Goal: Information Seeking & Learning: Learn about a topic

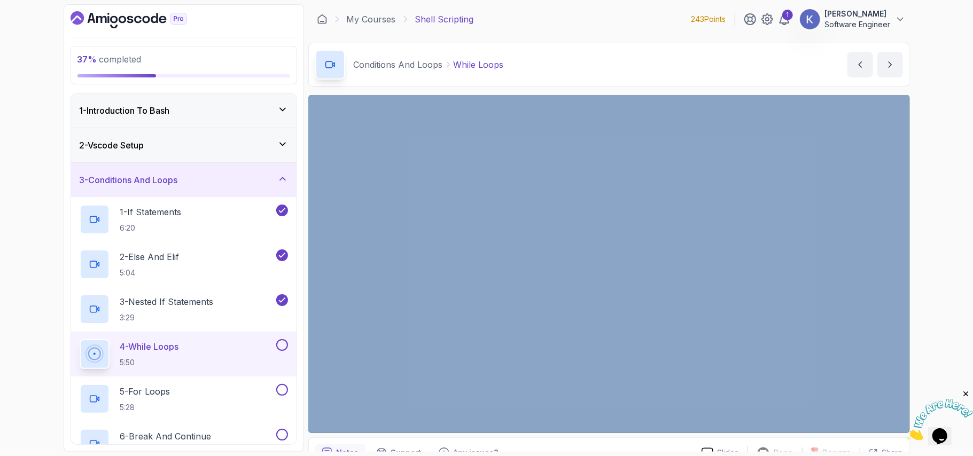
click at [923, 217] on div "37 % completed 1 - Introduction To Bash 2 - Vscode Setup 3 - Conditions And Loo…" at bounding box center [486, 228] width 973 height 456
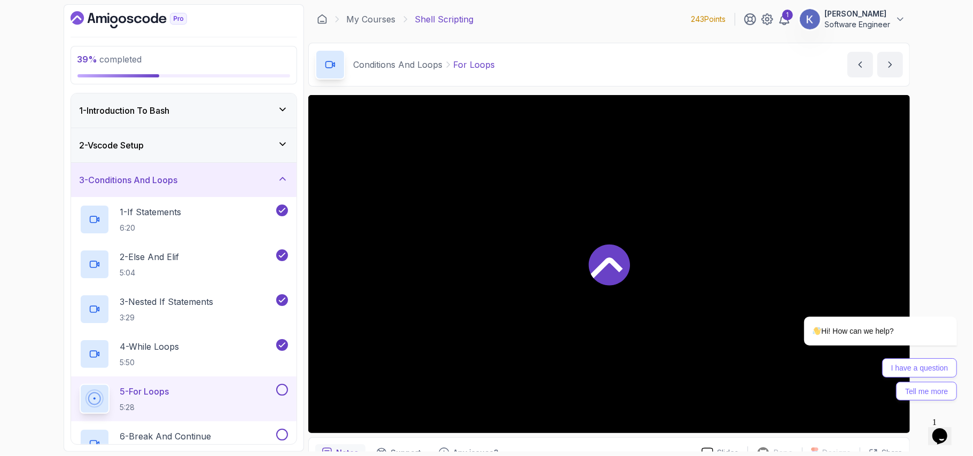
click at [738, 206] on div at bounding box center [609, 264] width 602 height 338
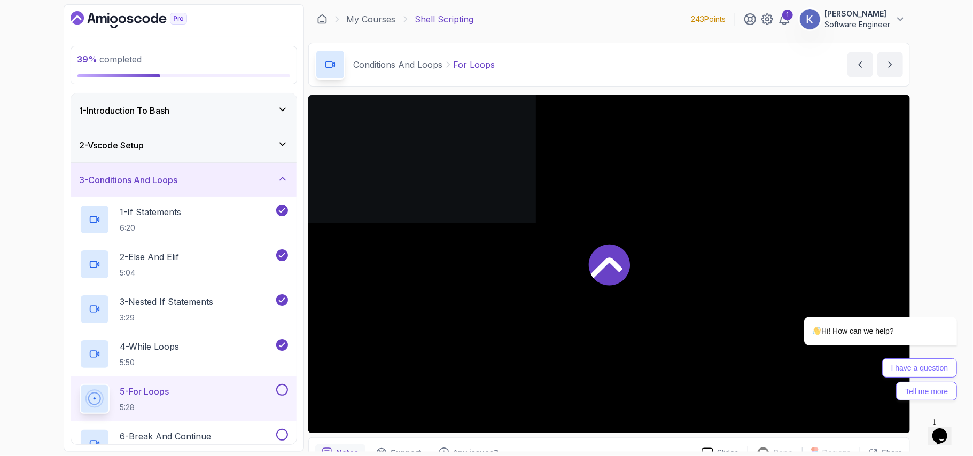
click at [738, 206] on div at bounding box center [609, 264] width 602 height 338
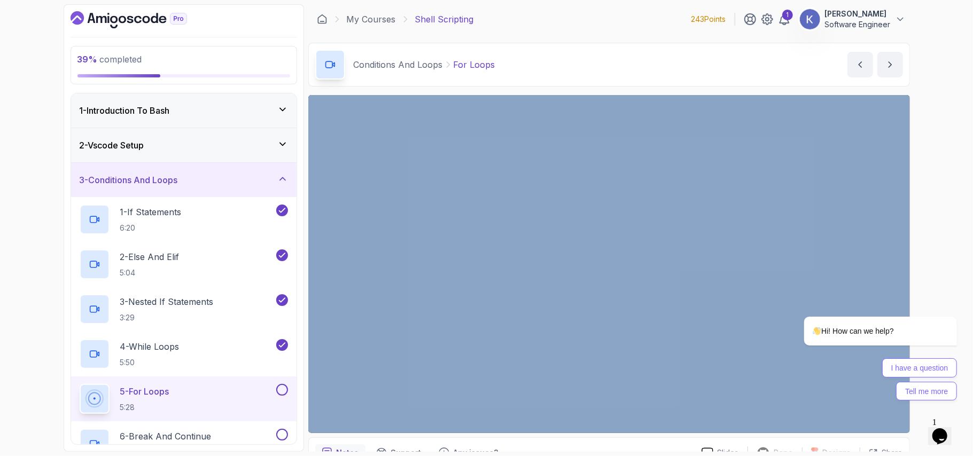
click at [972, 200] on div "39 % completed 1 - Introduction To Bash 2 - Vscode Setup 3 - Conditions And Loo…" at bounding box center [486, 228] width 973 height 456
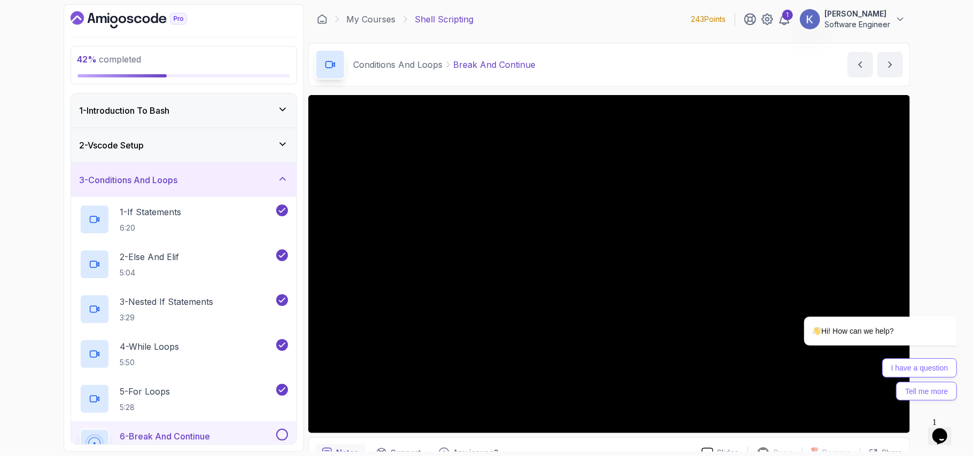
click at [75, 431] on div "6 - Break And Continue 6:31" at bounding box center [183, 444] width 225 height 45
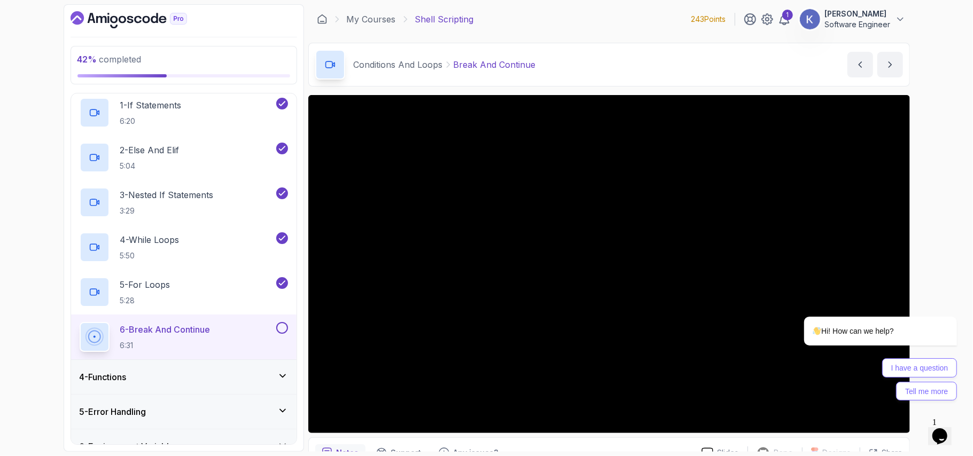
scroll to position [197, 0]
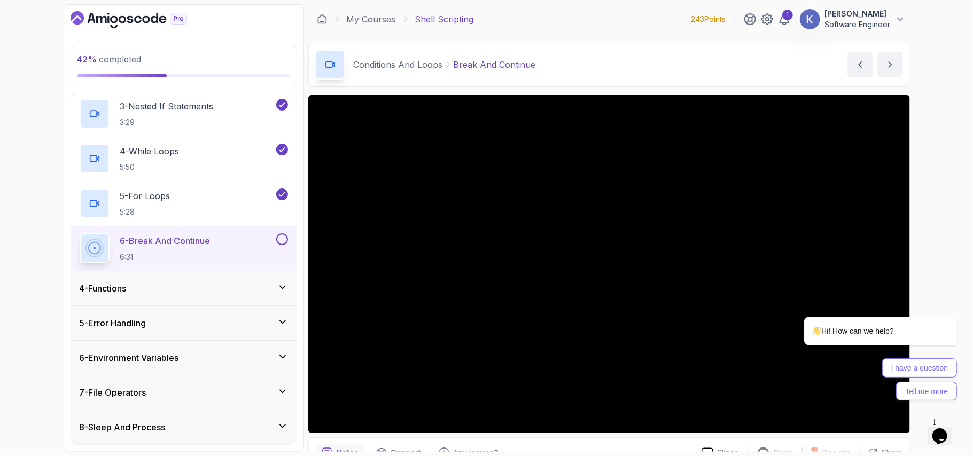
click at [227, 355] on div "6 - Environment Variables" at bounding box center [184, 358] width 208 height 13
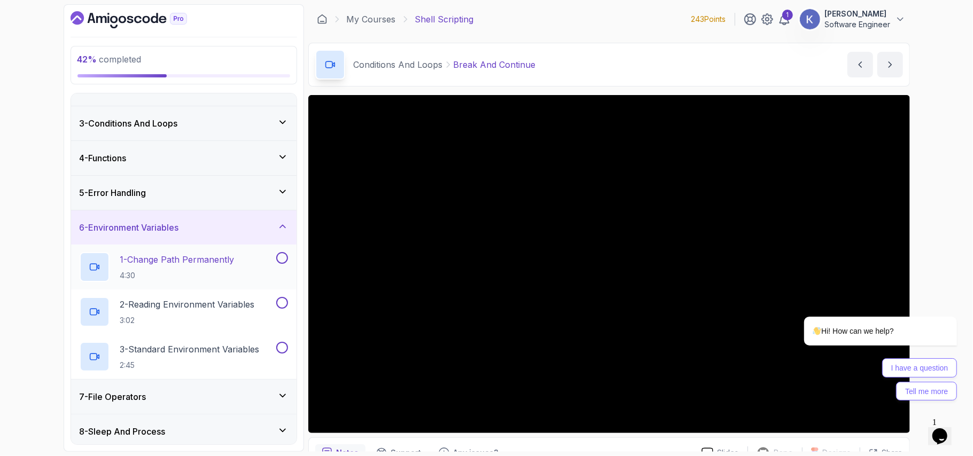
scroll to position [63, 0]
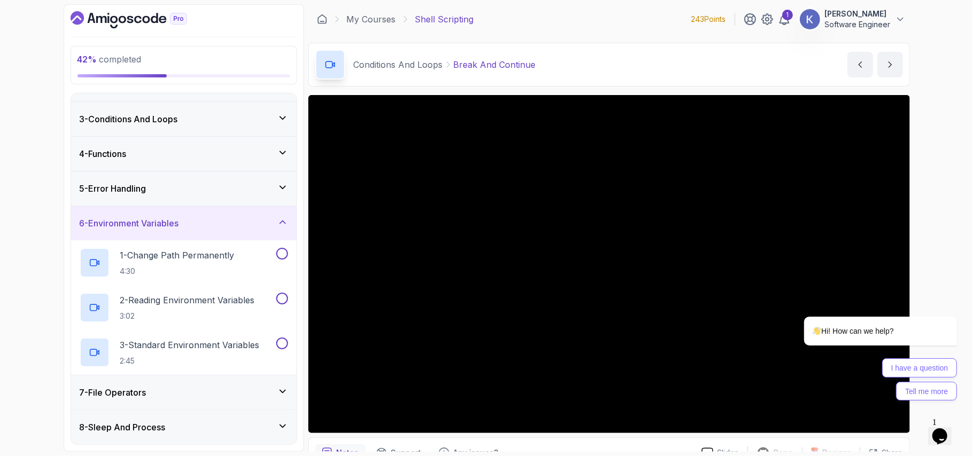
click at [187, 190] on div "5 - Error Handling" at bounding box center [184, 188] width 208 height 13
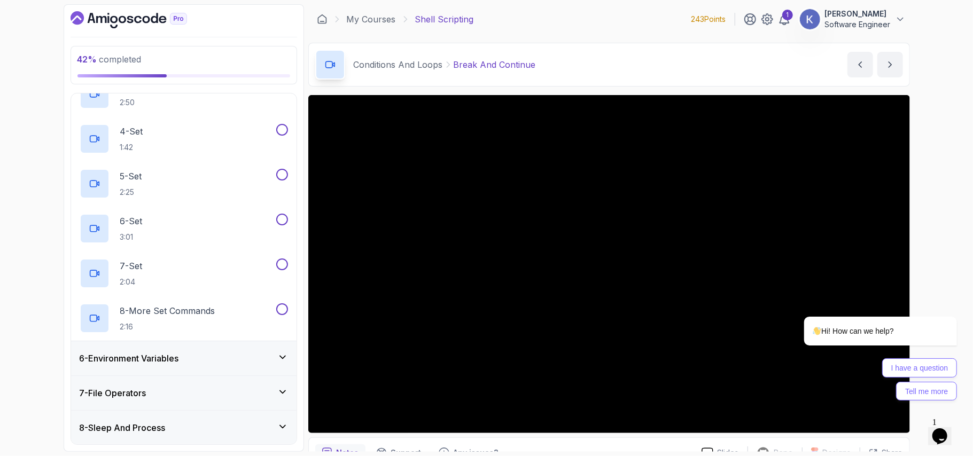
scroll to position [287, 0]
click at [193, 379] on div "7 - File Operators" at bounding box center [183, 393] width 225 height 34
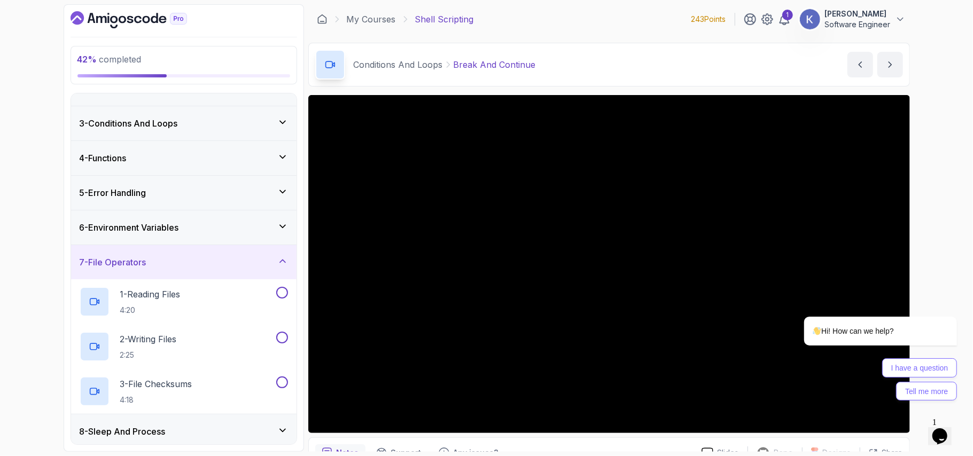
scroll to position [63, 0]
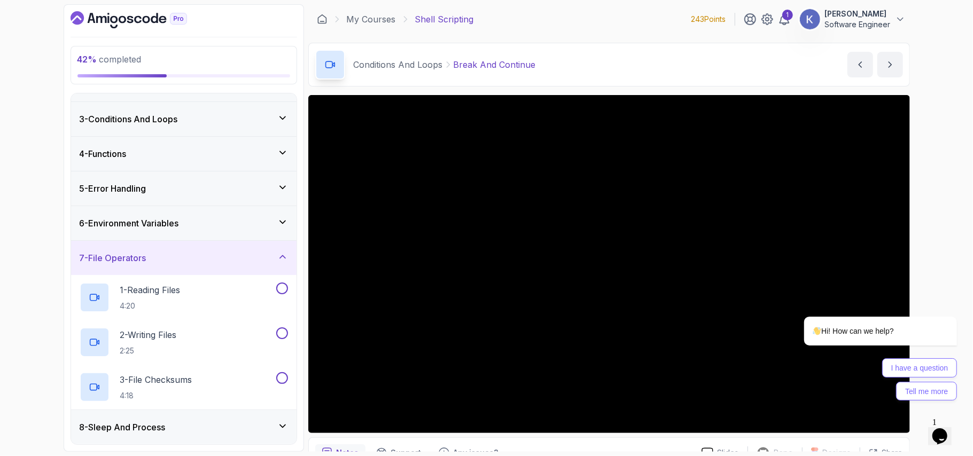
click at [187, 422] on div "8 - Sleep And Process" at bounding box center [184, 427] width 208 height 13
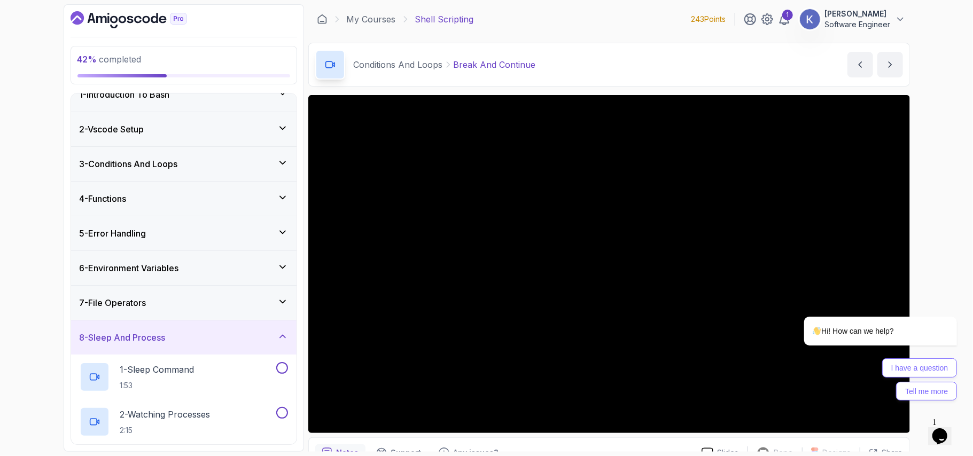
scroll to position [18, 0]
click at [172, 259] on div "6 - Environment Variables" at bounding box center [183, 268] width 225 height 34
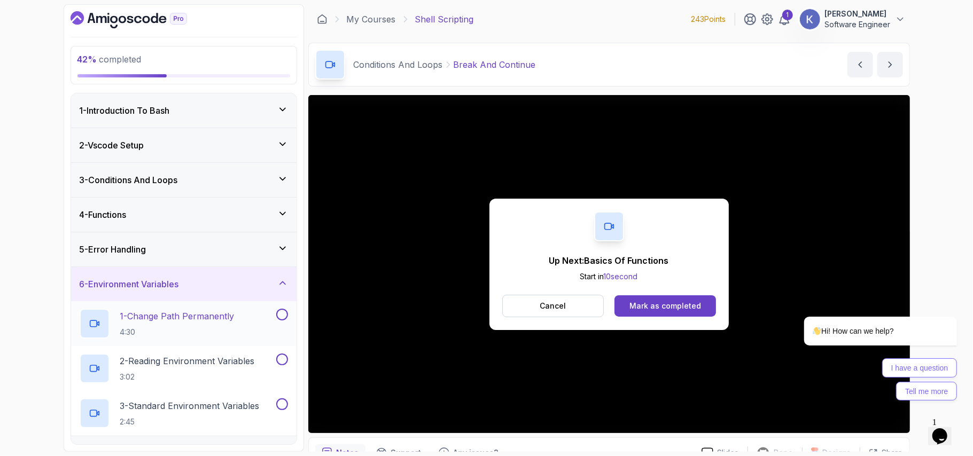
click at [186, 328] on p "4:30" at bounding box center [177, 332] width 114 height 11
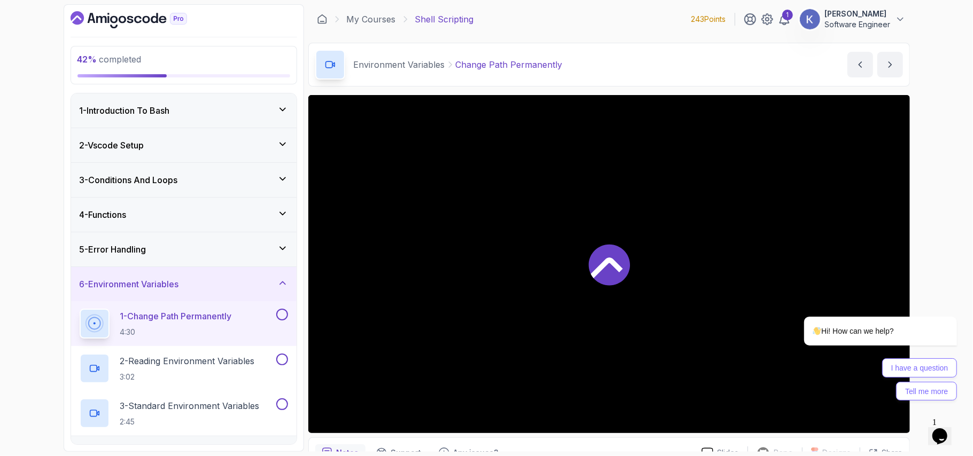
click at [199, 314] on p "1 - Change Path Permanently" at bounding box center [176, 316] width 112 height 13
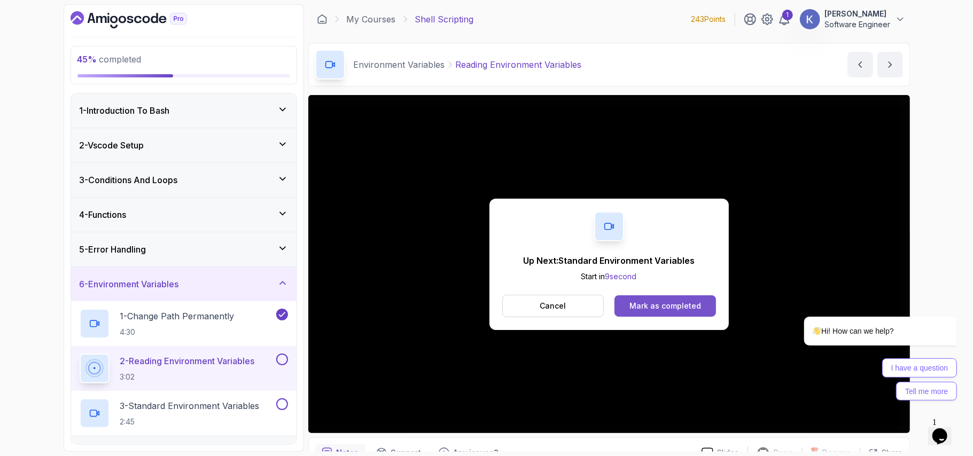
click at [627, 298] on button "Mark as completed" at bounding box center [664, 305] width 101 height 21
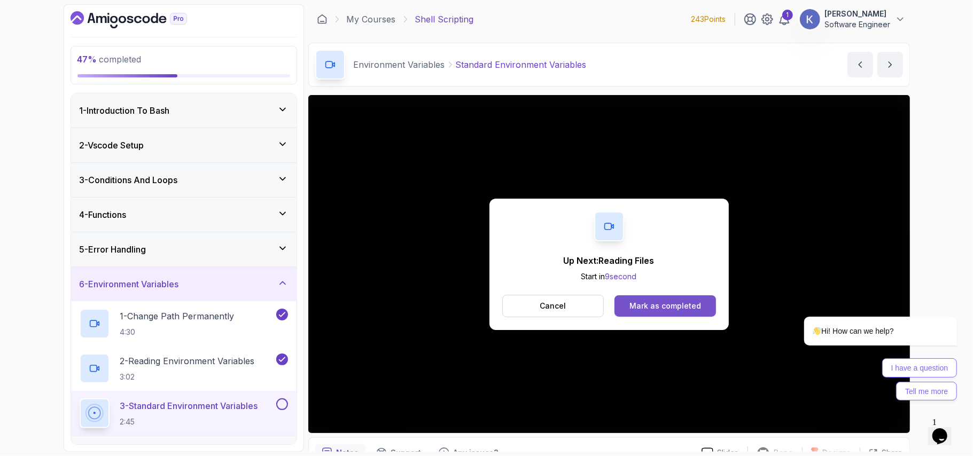
click at [642, 302] on div "Mark as completed" at bounding box center [665, 306] width 72 height 11
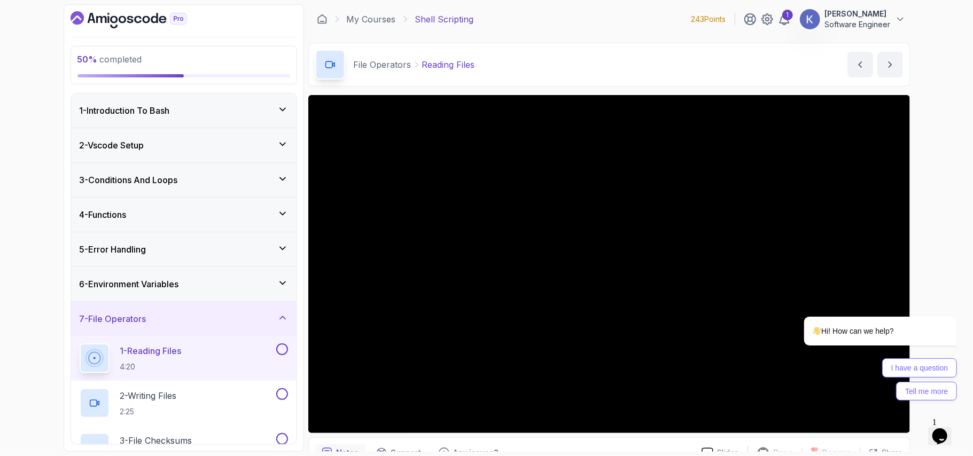
click at [253, 318] on div "7 - File Operators" at bounding box center [184, 319] width 208 height 13
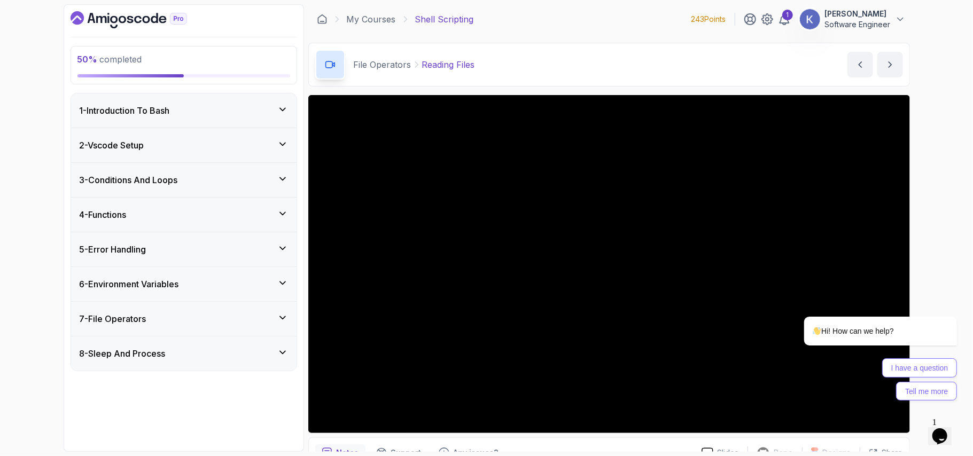
click at [246, 345] on div "8 - Sleep And Process" at bounding box center [183, 354] width 225 height 34
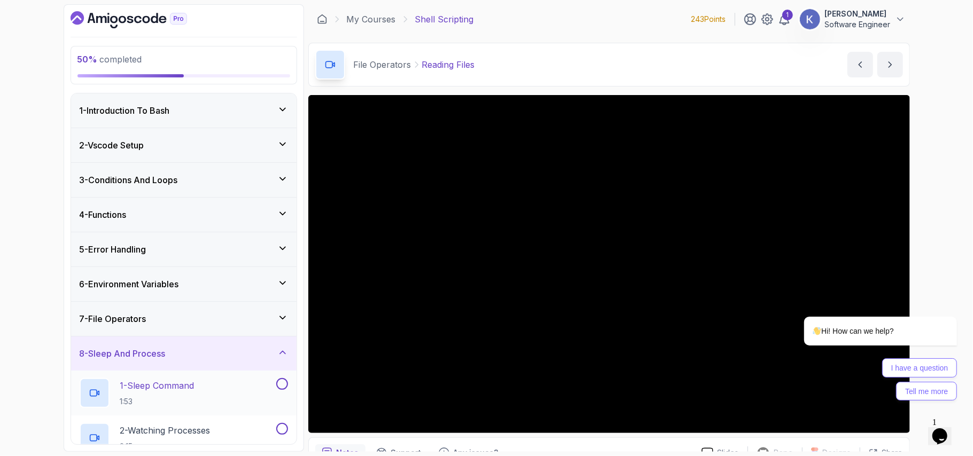
click at [235, 379] on div "1 - Sleep Command 1:53" at bounding box center [177, 393] width 194 height 30
